Goal: Information Seeking & Learning: Compare options

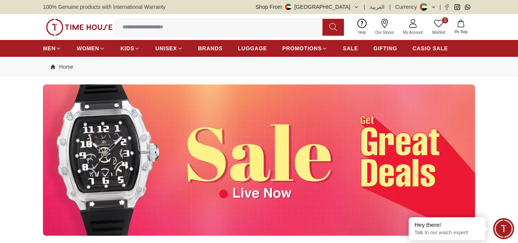
click at [223, 140] on img at bounding box center [259, 159] width 432 height 151
click at [227, 153] on img at bounding box center [259, 159] width 432 height 151
click at [241, 131] on img at bounding box center [259, 159] width 432 height 151
click at [241, 201] on img at bounding box center [259, 159] width 432 height 151
drag, startPoint x: 120, startPoint y: 180, endPoint x: 175, endPoint y: 197, distance: 58.2
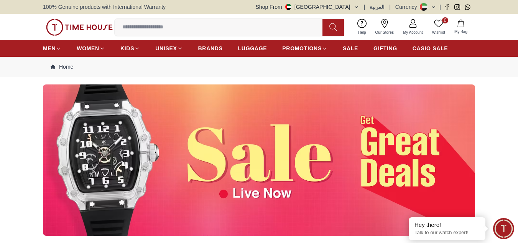
click at [175, 197] on img at bounding box center [259, 159] width 432 height 151
click at [242, 156] on img at bounding box center [259, 159] width 432 height 151
drag, startPoint x: 274, startPoint y: 141, endPoint x: 346, endPoint y: 114, distance: 76.4
click at [275, 141] on img at bounding box center [259, 159] width 432 height 151
click at [397, 162] on img at bounding box center [259, 159] width 432 height 151
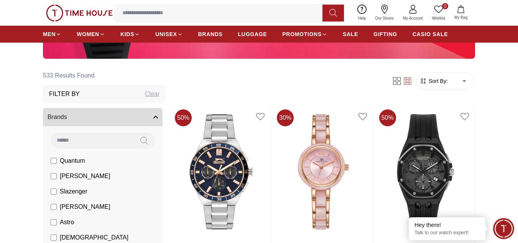
scroll to position [38, 0]
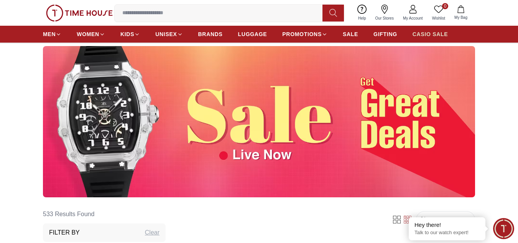
click at [441, 36] on span "CASIO SALE" at bounding box center [430, 34] width 36 height 8
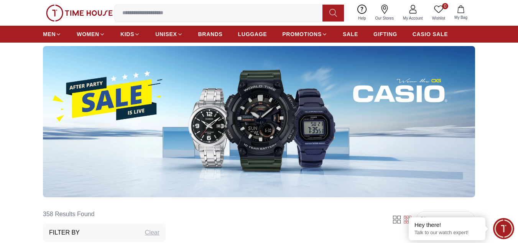
click at [201, 137] on img at bounding box center [259, 121] width 432 height 151
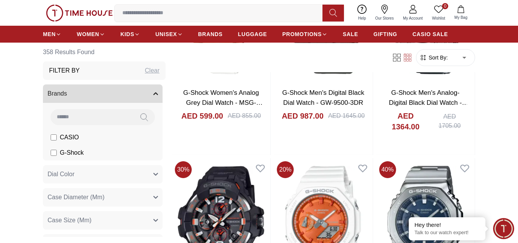
scroll to position [920, 0]
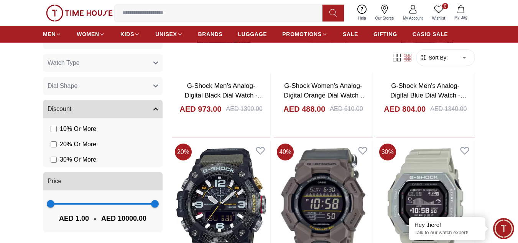
scroll to position [996, 0]
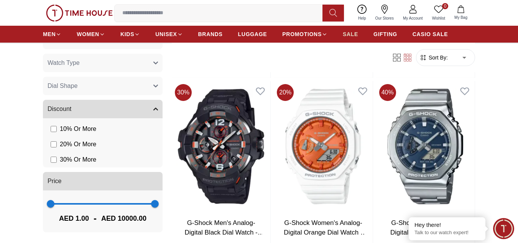
click at [350, 36] on span "SALE" at bounding box center [350, 34] width 15 height 8
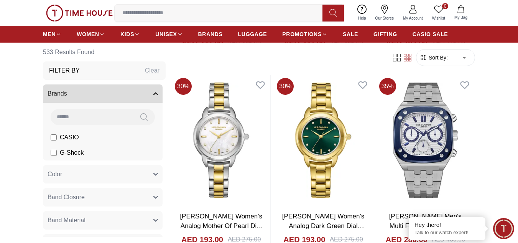
scroll to position [1111, 0]
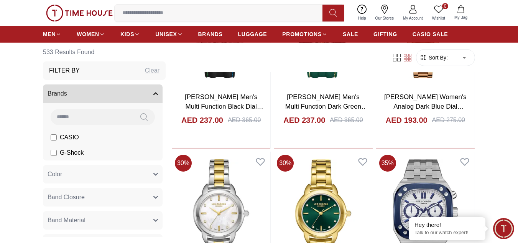
click at [154, 96] on button "Brands" at bounding box center [103, 93] width 120 height 18
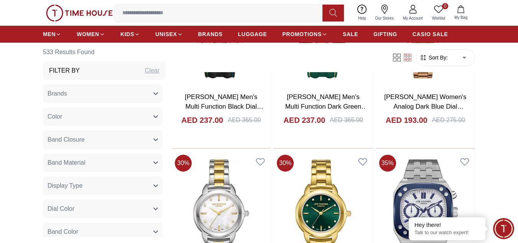
click at [154, 94] on icon "button" at bounding box center [156, 94] width 4 height 2
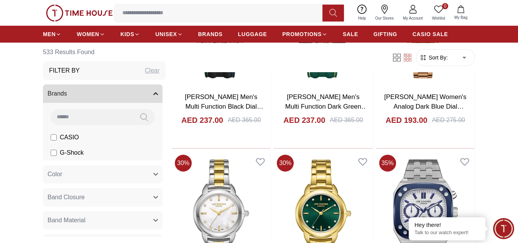
click at [72, 120] on input at bounding box center [92, 116] width 83 height 15
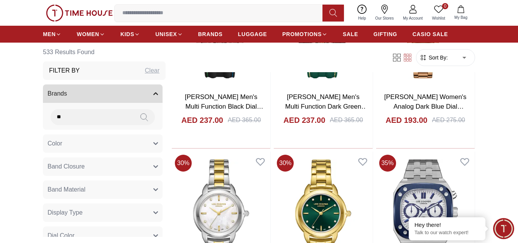
type input "*"
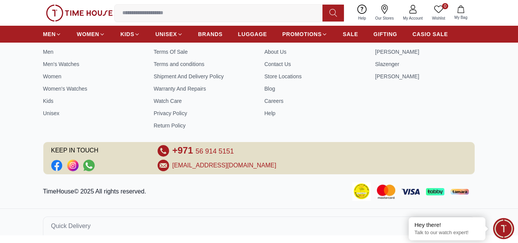
scroll to position [487, 0]
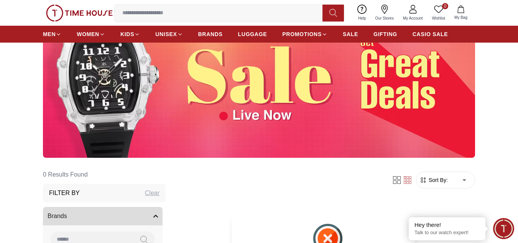
scroll to position [153, 0]
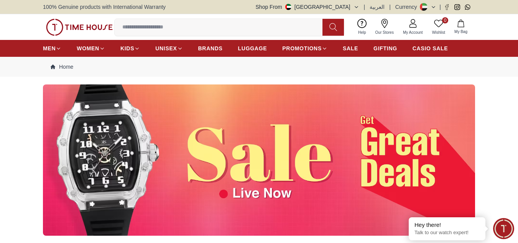
click at [26, 179] on div at bounding box center [259, 159] width 518 height 151
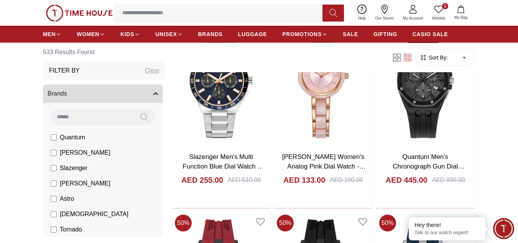
scroll to position [268, 0]
click at [144, 92] on button "Brands" at bounding box center [103, 93] width 120 height 18
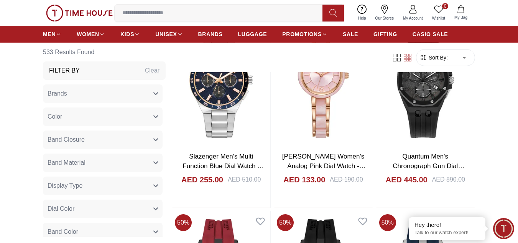
click at [145, 71] on div "Clear" at bounding box center [152, 70] width 15 height 9
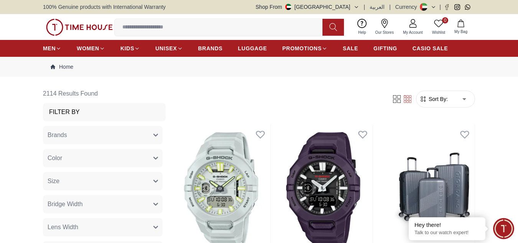
click at [64, 25] on img at bounding box center [79, 27] width 67 height 17
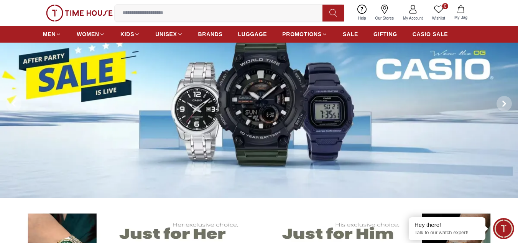
scroll to position [38, 0]
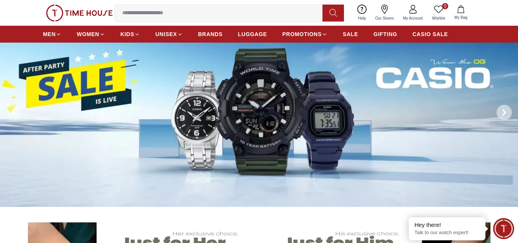
click at [503, 108] on span at bounding box center [503, 112] width 15 height 15
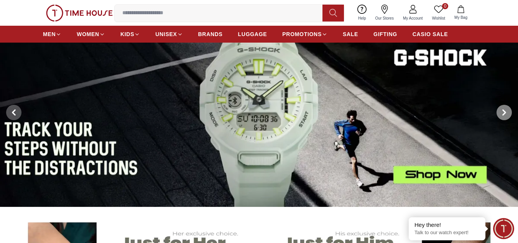
click at [504, 109] on span at bounding box center [503, 112] width 15 height 15
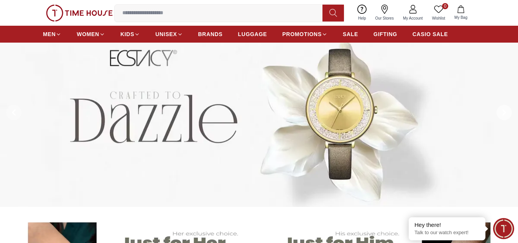
click at [503, 109] on span at bounding box center [503, 112] width 15 height 15
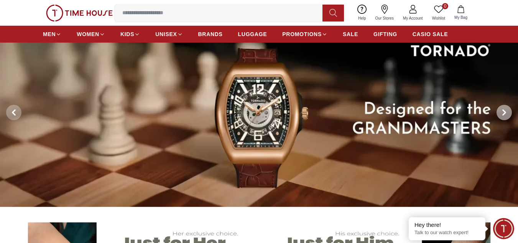
click at [503, 109] on span at bounding box center [503, 112] width 15 height 15
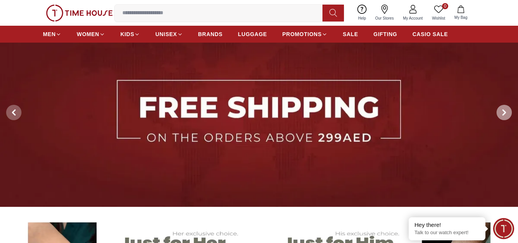
click at [503, 109] on span at bounding box center [503, 112] width 15 height 15
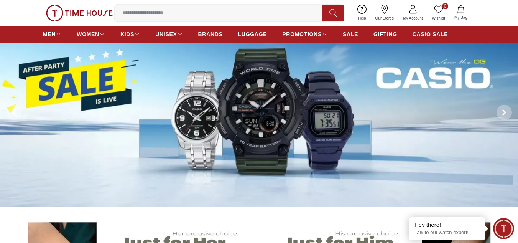
click at [256, 120] on img at bounding box center [259, 112] width 518 height 188
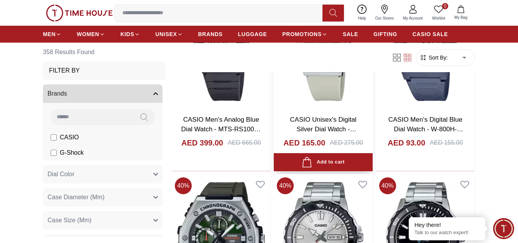
scroll to position [307, 0]
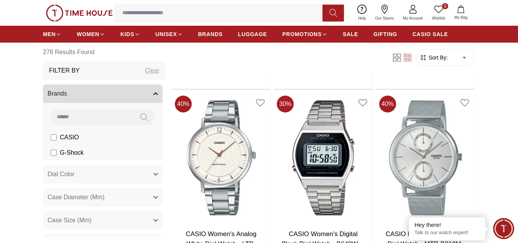
scroll to position [613, 0]
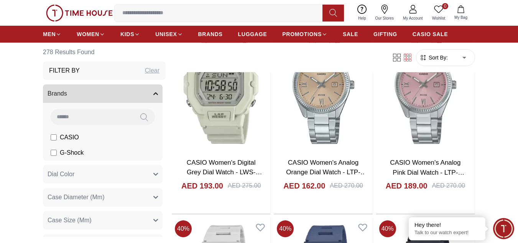
scroll to position [2223, 0]
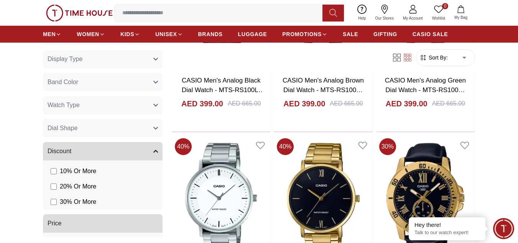
scroll to position [268, 0]
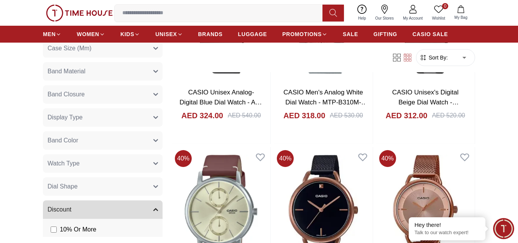
scroll to position [159, 0]
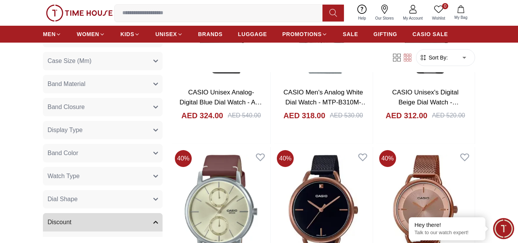
click at [153, 152] on icon "button" at bounding box center [155, 153] width 5 height 5
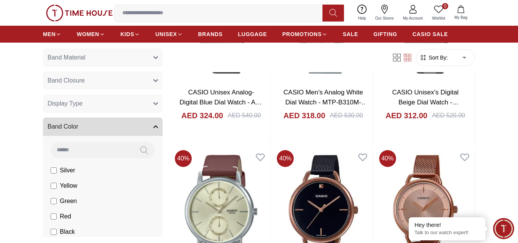
scroll to position [236, 0]
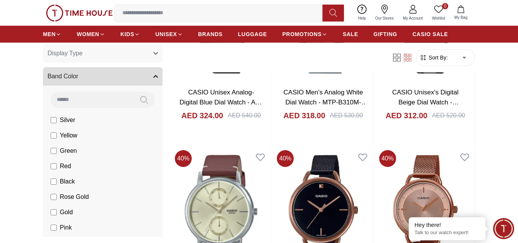
click at [57, 198] on label "Rose Gold" at bounding box center [70, 196] width 38 height 9
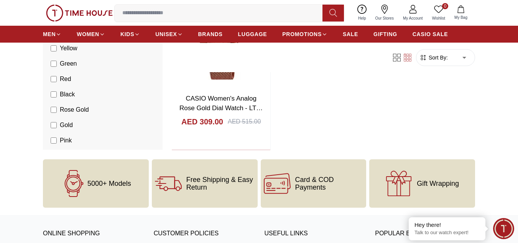
scroll to position [335, 0]
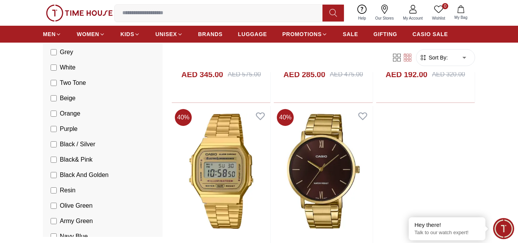
scroll to position [466, 0]
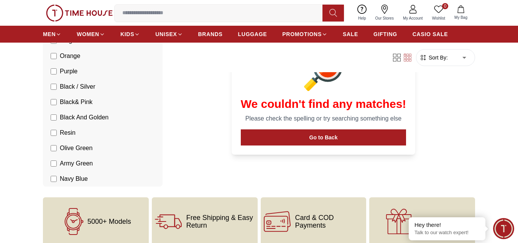
scroll to position [192, 0]
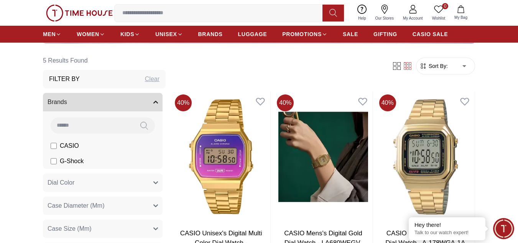
click at [76, 11] on img at bounding box center [79, 13] width 67 height 17
